Goal: Task Accomplishment & Management: Manage account settings

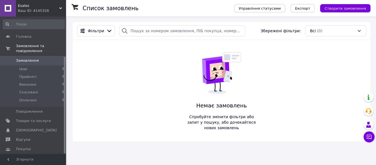
click at [65, 123] on div at bounding box center [65, 85] width 2 height 136
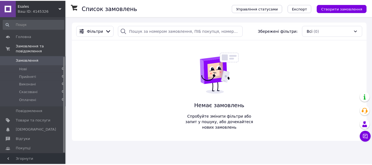
scroll to position [56, 0]
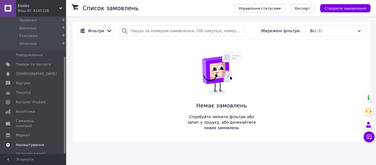
click at [34, 142] on span "Налаштування" at bounding box center [30, 144] width 28 height 5
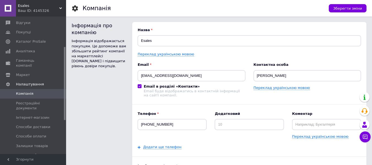
click at [83, 95] on div "Інформація про компанію Інформація відображається покупцям. Це допоможе вам збі…" at bounding box center [99, 154] width 55 height 264
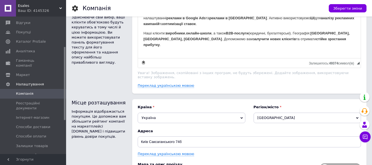
scroll to position [362, 0]
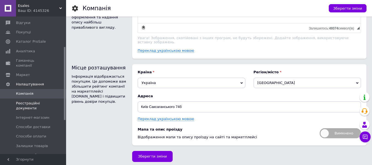
click at [38, 104] on span "Реєстраційні документи" at bounding box center [33, 106] width 35 height 10
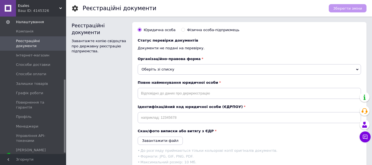
scroll to position [120, 0]
drag, startPoint x: 64, startPoint y: 110, endPoint x: 64, endPoint y: 147, distance: 37.2
drag, startPoint x: 64, startPoint y: 147, endPoint x: 25, endPoint y: 110, distance: 53.8
click at [25, 114] on span "Профіль" at bounding box center [24, 116] width 16 height 5
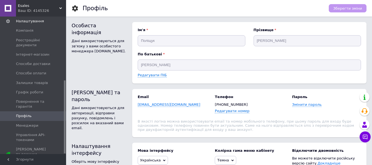
click at [82, 61] on div "Особиста інформація Дані використовуються для зв'язку з вами особистого менедже…" at bounding box center [99, 52] width 55 height 61
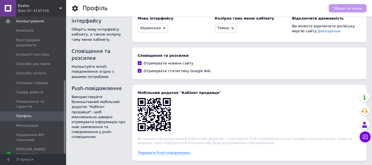
scroll to position [121, 0]
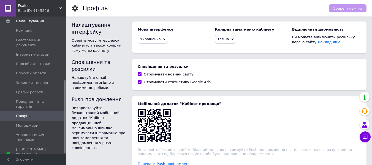
click at [142, 75] on label "Отримувати новини сайту" at bounding box center [166, 74] width 56 height 5
click at [141, 75] on input "Отримувати новини сайту" at bounding box center [140, 74] width 4 height 4
checkbox input "false"
click at [129, 85] on div "Сповіщення та розсилки Налаштуйте email-повідомлення згідно з вашими потребами.…" at bounding box center [219, 75] width 295 height 32
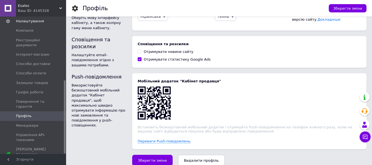
scroll to position [153, 0]
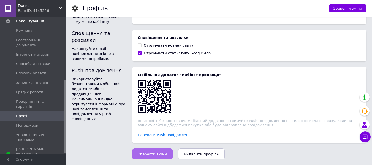
click at [157, 152] on span "Зберегти зміни" at bounding box center [152, 154] width 29 height 4
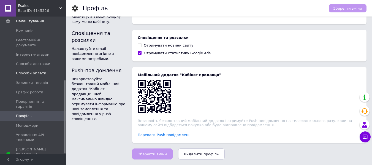
drag, startPoint x: 62, startPoint y: 102, endPoint x: 61, endPoint y: 71, distance: 31.2
